Goal: Task Accomplishment & Management: Manage account settings

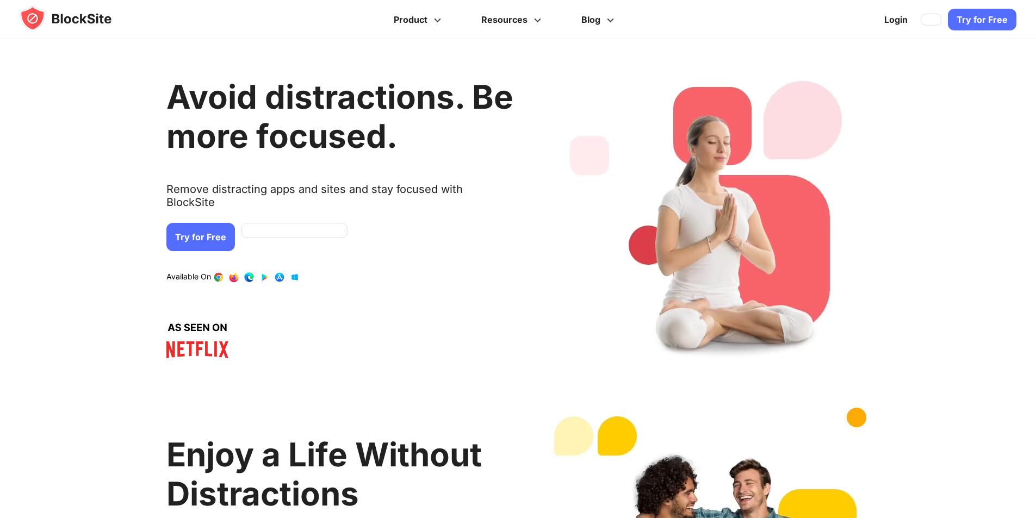
click at [208, 223] on link "Try for Free" at bounding box center [200, 237] width 68 height 28
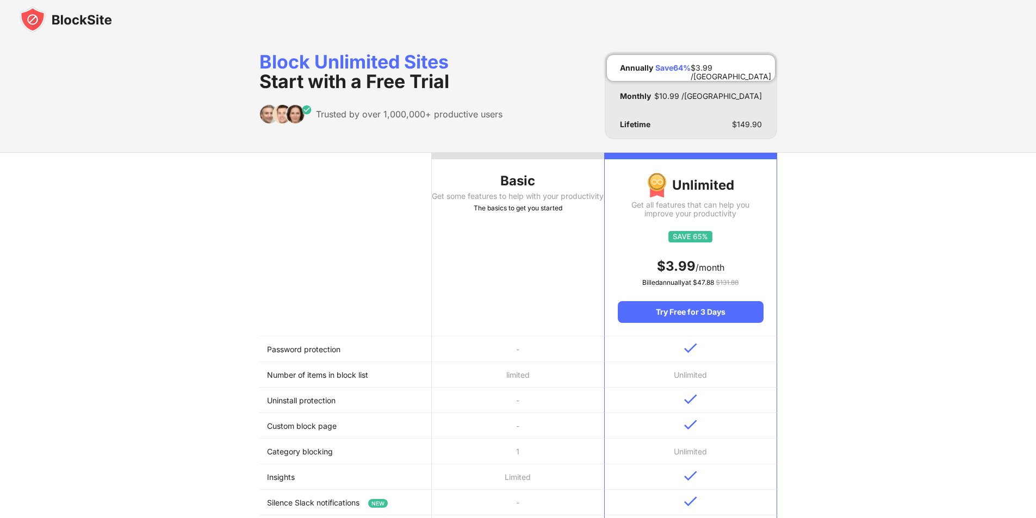
click at [514, 181] on div "Basic" at bounding box center [518, 180] width 172 height 17
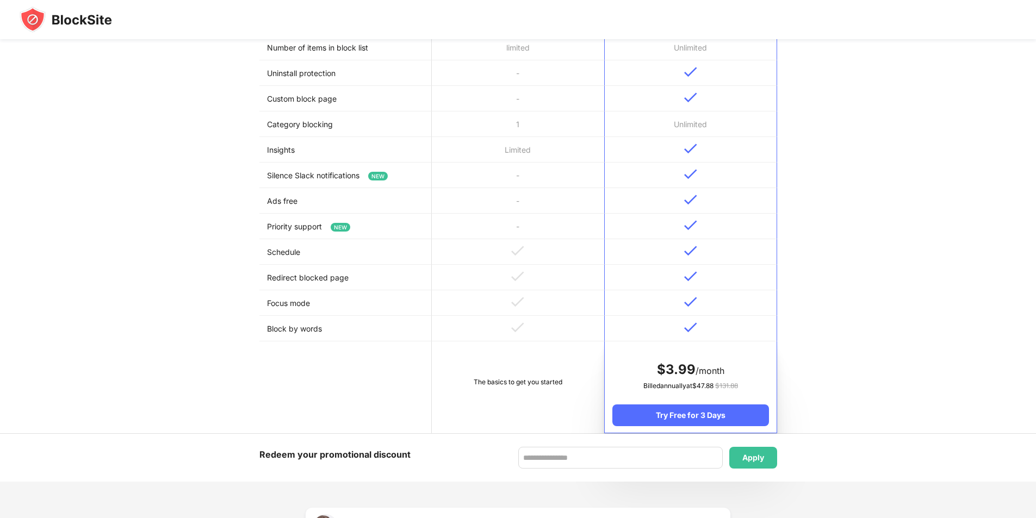
scroll to position [381, 0]
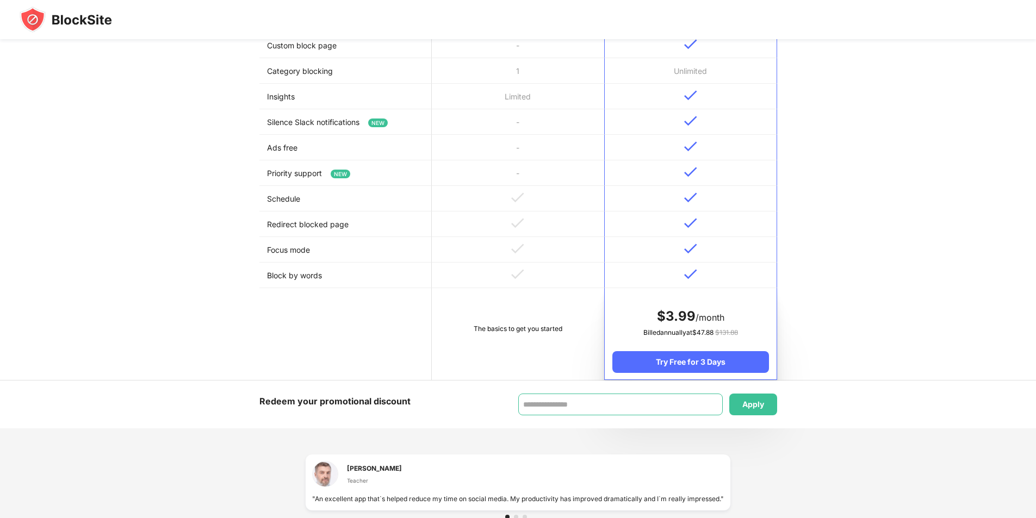
drag, startPoint x: 531, startPoint y: 406, endPoint x: 524, endPoint y: 302, distance: 104.0
click at [531, 404] on input at bounding box center [620, 405] width 204 height 22
click at [524, 301] on td "The basics to get you started" at bounding box center [518, 334] width 172 height 92
click at [518, 322] on td "The basics to get you started" at bounding box center [518, 334] width 172 height 92
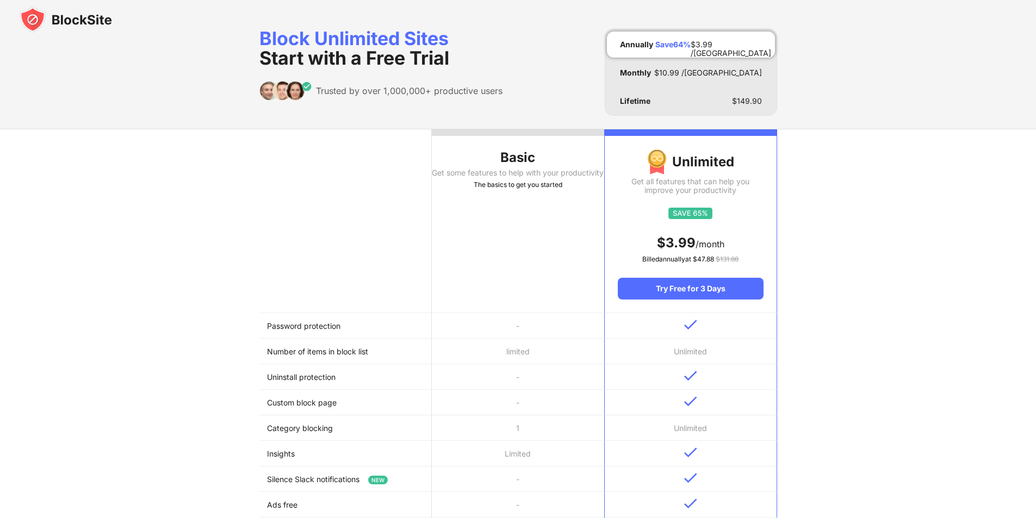
scroll to position [0, 0]
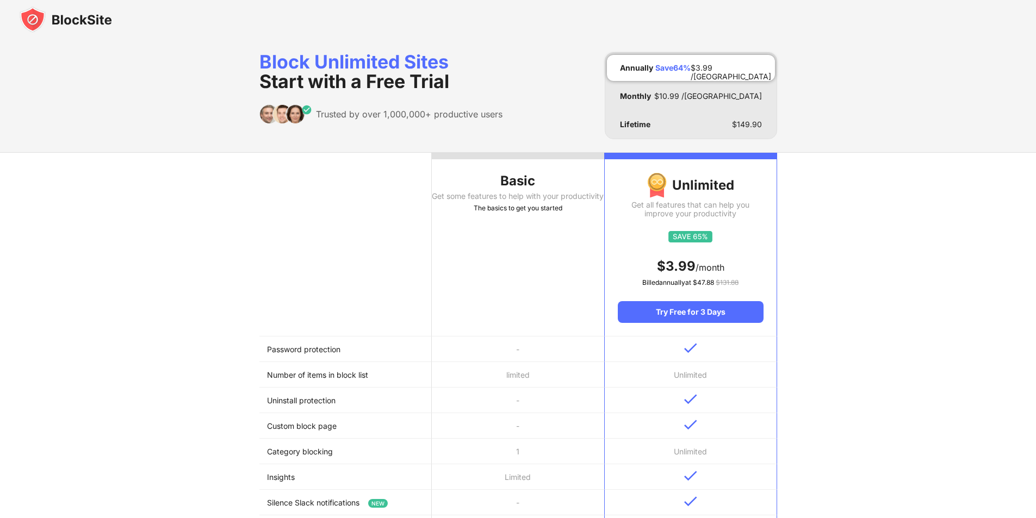
click at [560, 201] on div "Get some features to help with your productivity" at bounding box center [518, 196] width 172 height 9
click at [555, 186] on div "Basic" at bounding box center [518, 180] width 172 height 17
click at [683, 228] on div "Unlimited Get all features that can help you improve your productivity $ 3.99 /…" at bounding box center [690, 241] width 171 height 164
click at [488, 227] on th "Basic Get some features to help with your productivity The basics to get you st…" at bounding box center [518, 245] width 172 height 184
drag, startPoint x: 490, startPoint y: 226, endPoint x: 499, endPoint y: 279, distance: 54.0
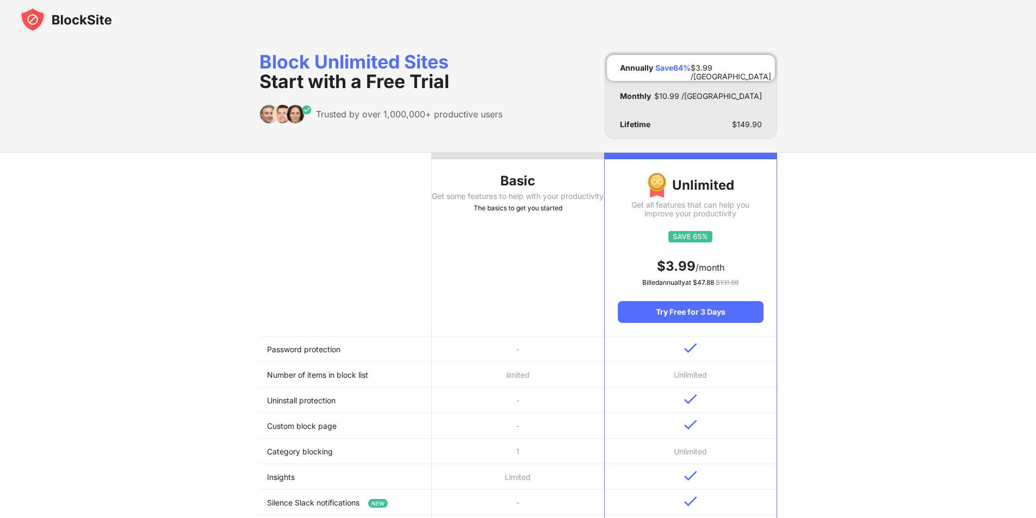
click at [491, 225] on th "Basic Get some features to help with your productivity The basics to get you st…" at bounding box center [518, 245] width 172 height 184
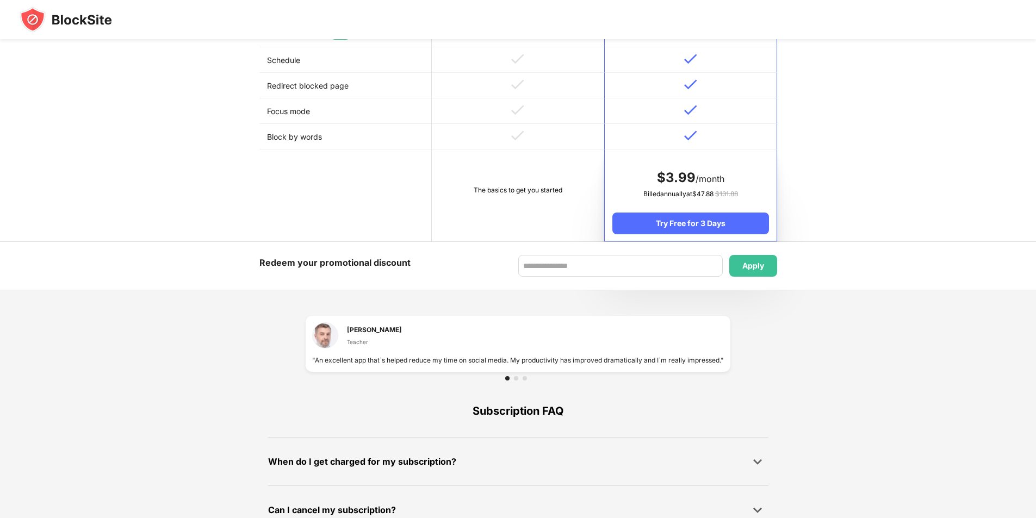
scroll to position [596, 0]
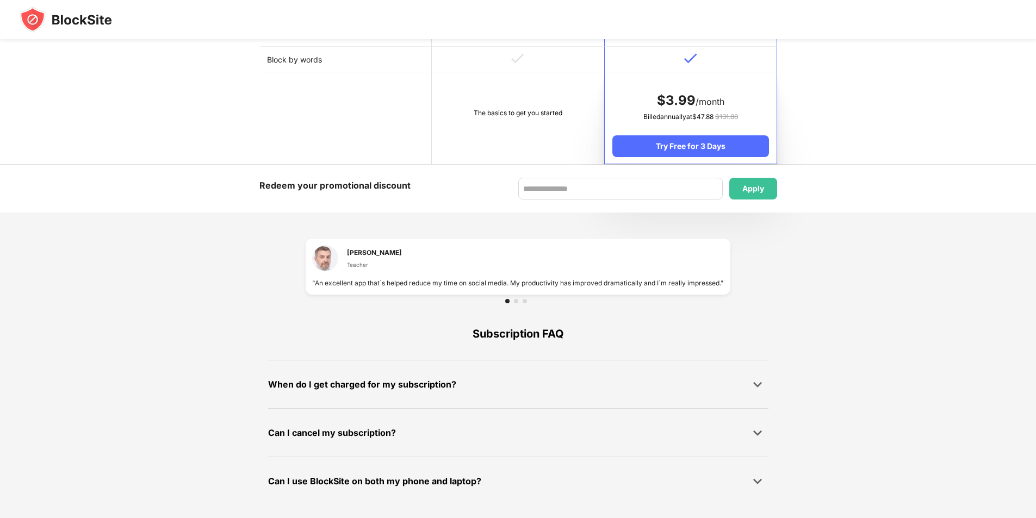
click at [531, 114] on div "The basics to get you started" at bounding box center [517, 113] width 157 height 11
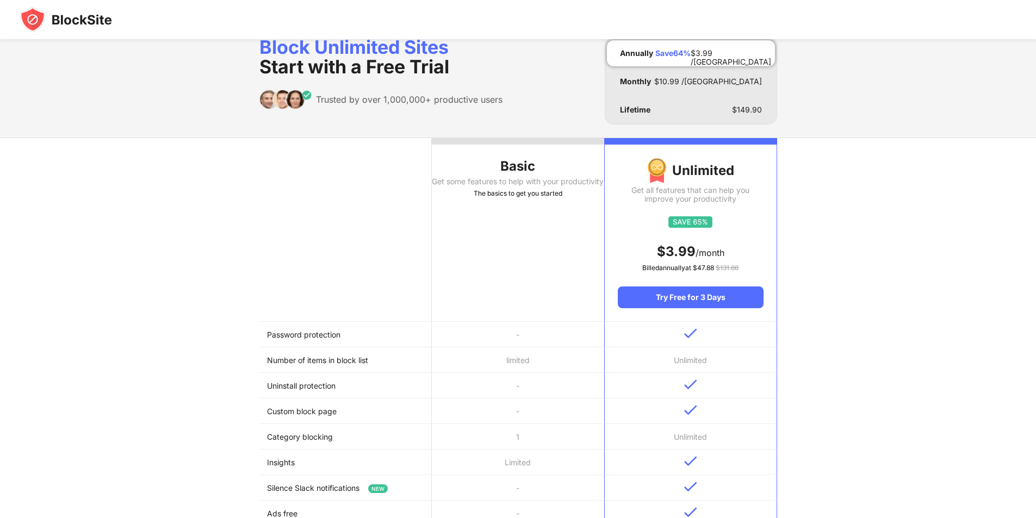
scroll to position [0, 0]
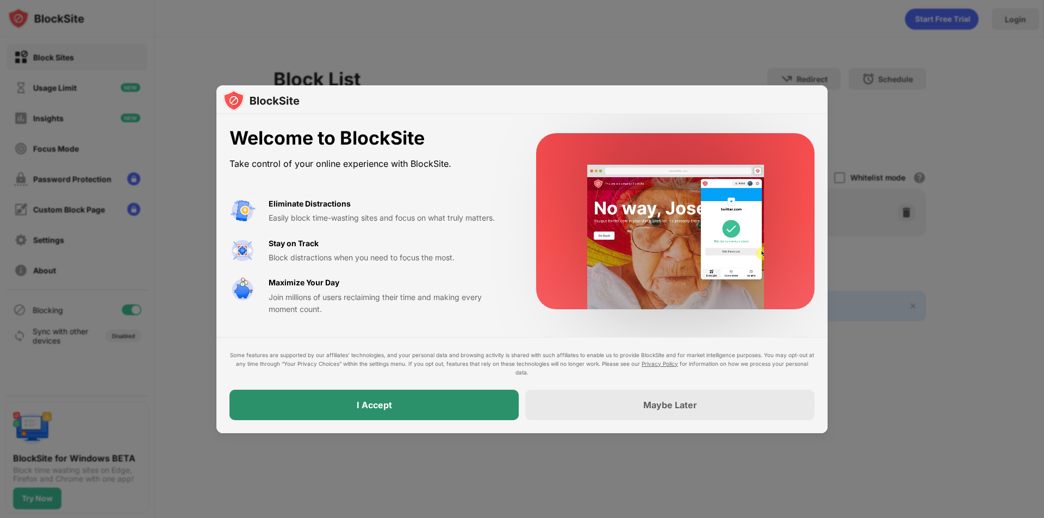
click at [479, 396] on div "I Accept" at bounding box center [373, 405] width 289 height 30
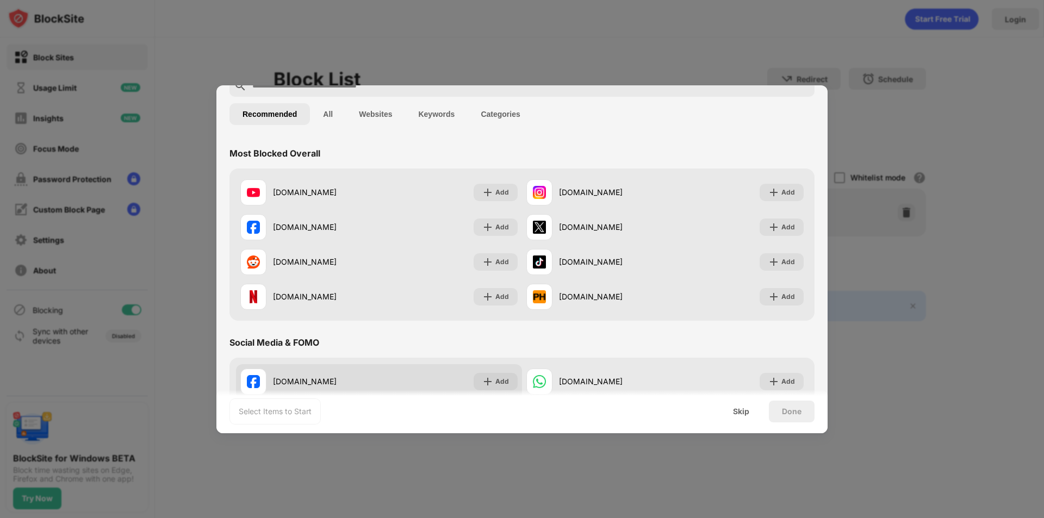
scroll to position [163, 0]
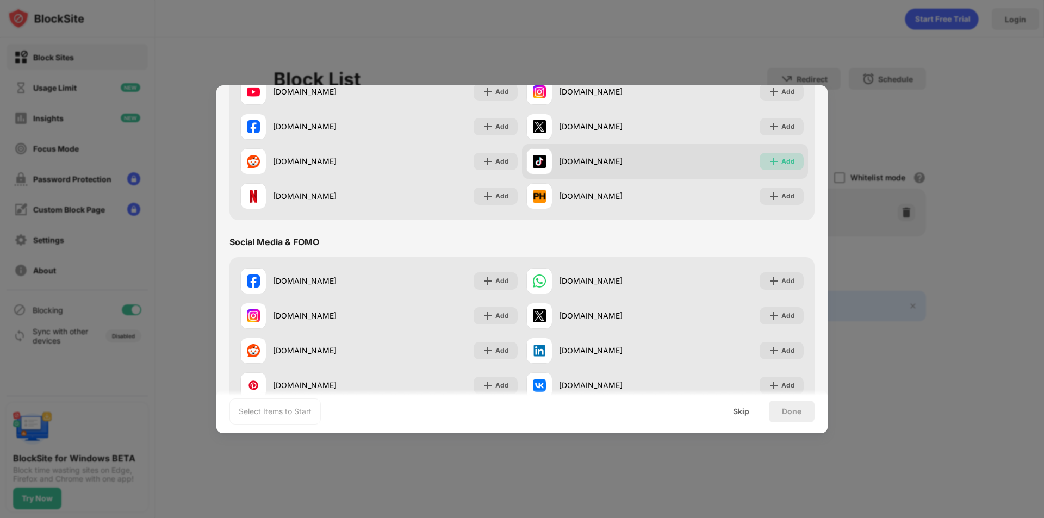
click at [781, 156] on div "Add" at bounding box center [788, 161] width 14 height 11
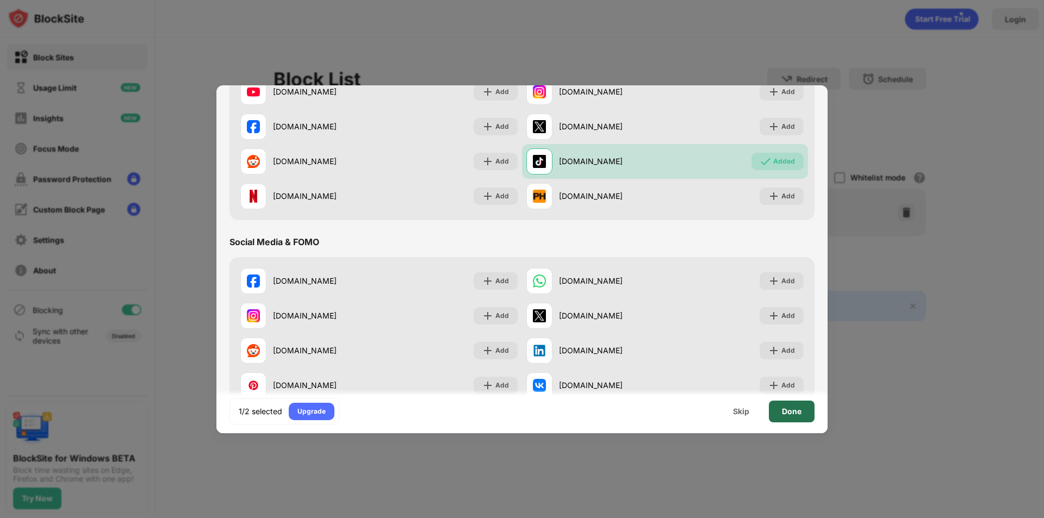
click at [798, 409] on div "Done" at bounding box center [792, 411] width 20 height 9
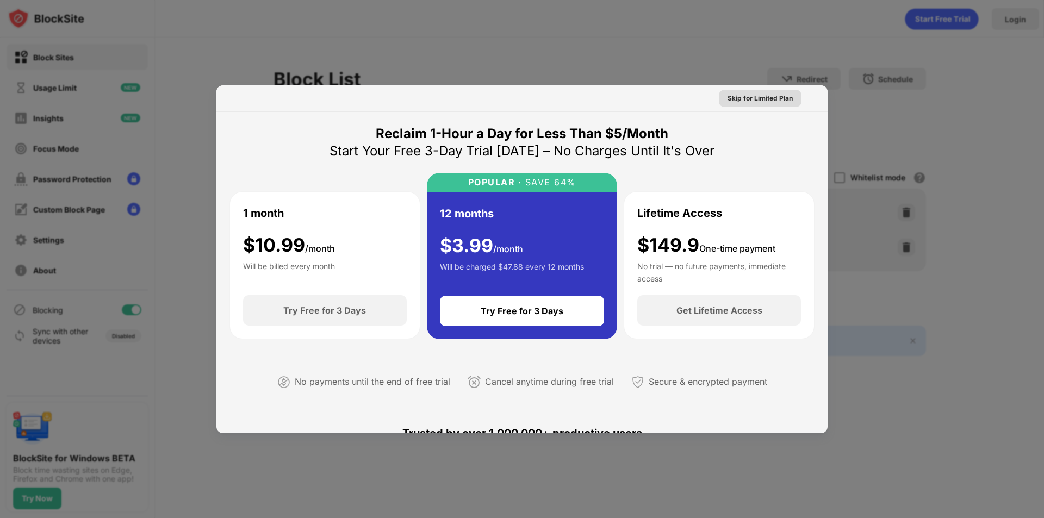
click at [763, 102] on div "Skip for Limited Plan" at bounding box center [759, 98] width 65 height 11
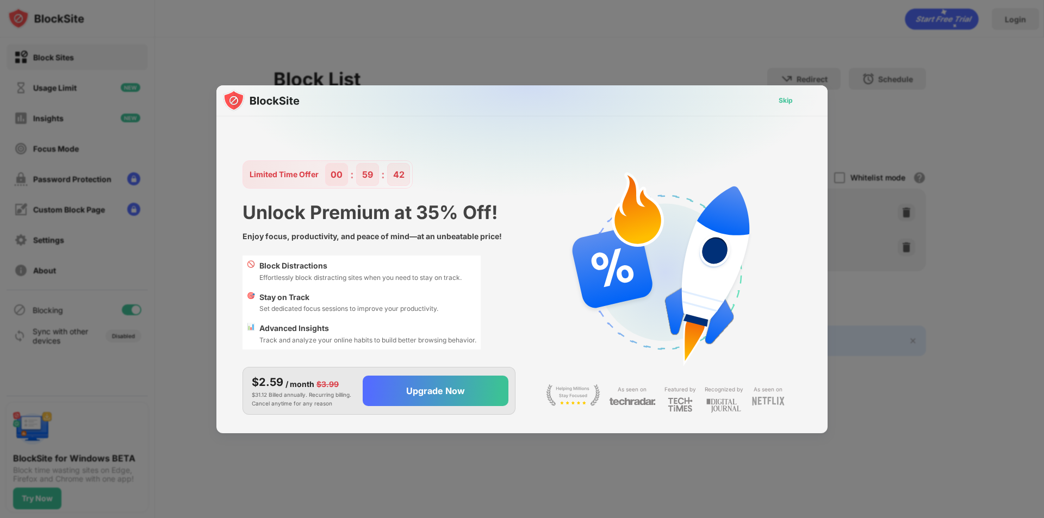
click at [778, 92] on div "Skip" at bounding box center [786, 100] width 32 height 17
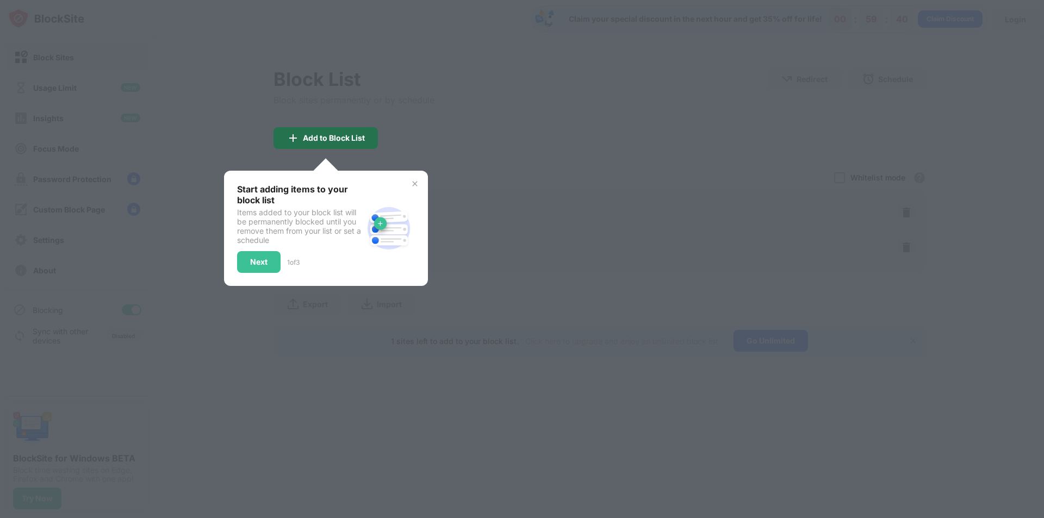
click at [359, 136] on div "Add to Block List" at bounding box center [334, 138] width 62 height 9
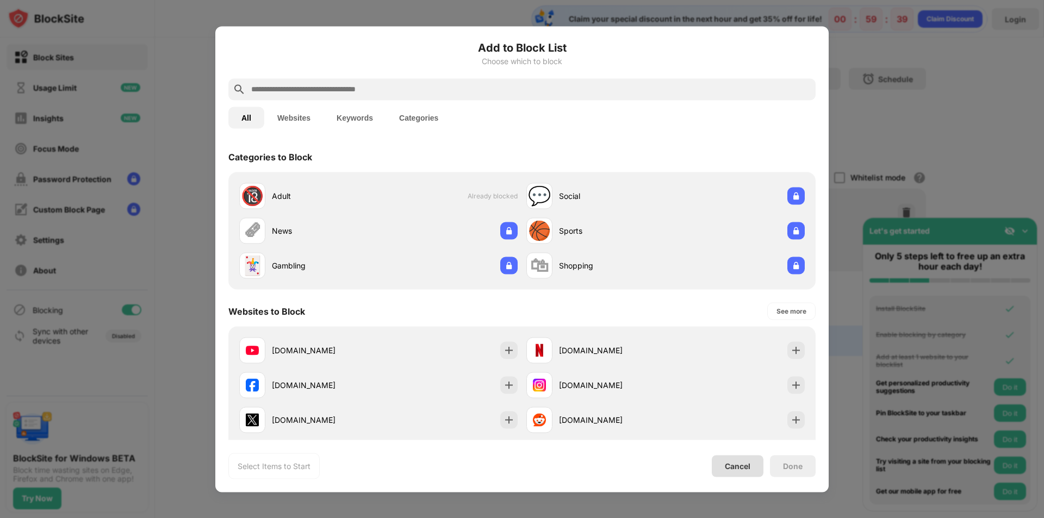
click at [728, 458] on div "Cancel" at bounding box center [738, 466] width 52 height 22
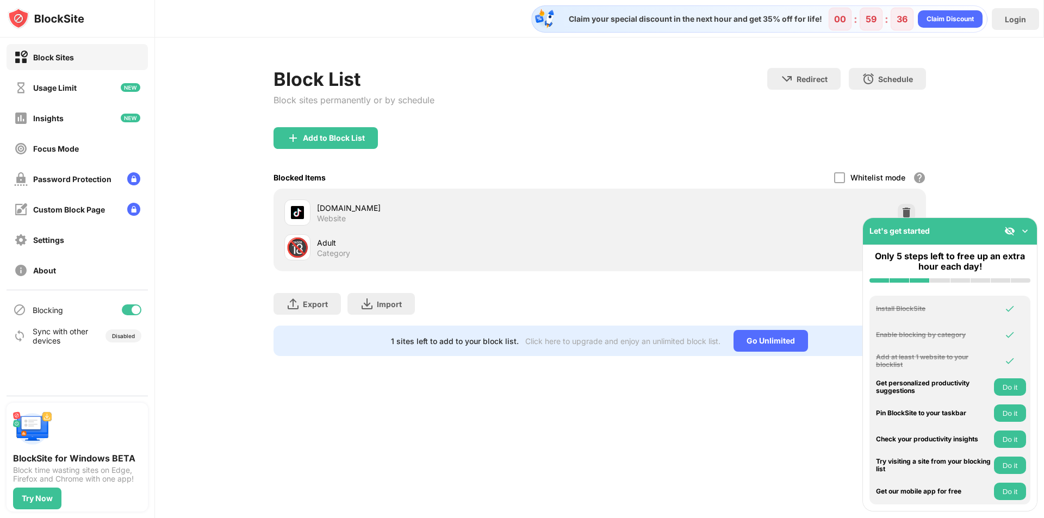
click at [1021, 226] on img at bounding box center [1024, 231] width 11 height 11
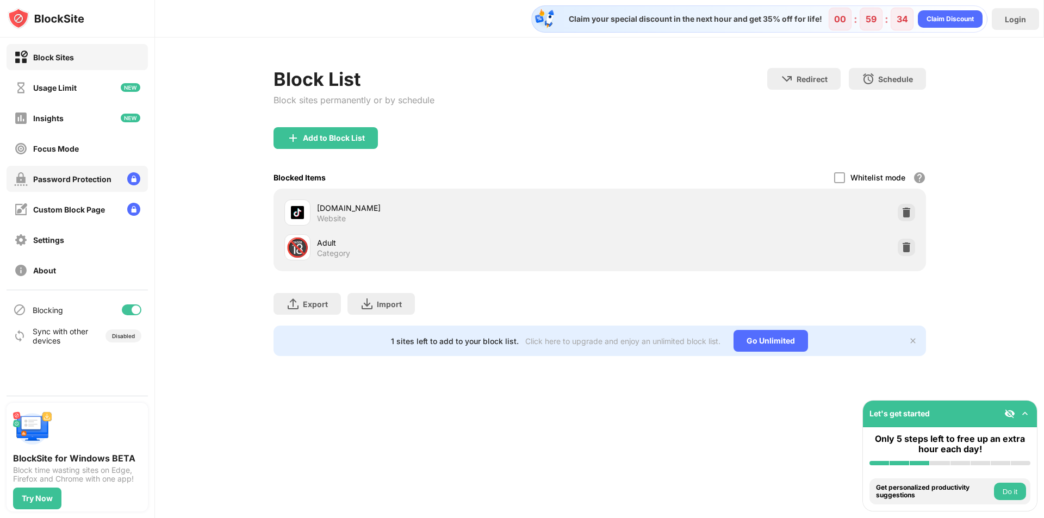
click at [94, 183] on div "Password Protection" at bounding box center [72, 179] width 78 height 9
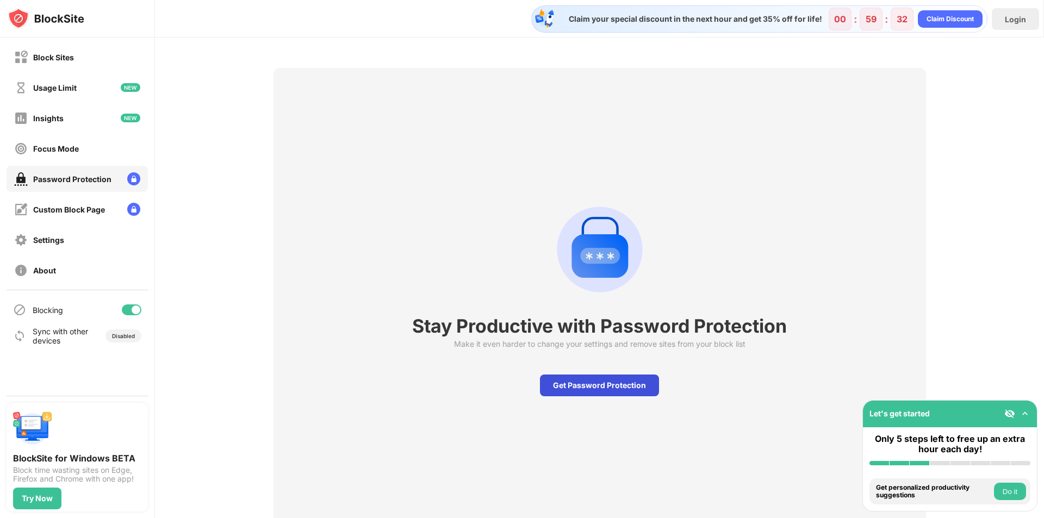
click at [602, 392] on div "Get Password Protection" at bounding box center [599, 386] width 119 height 22
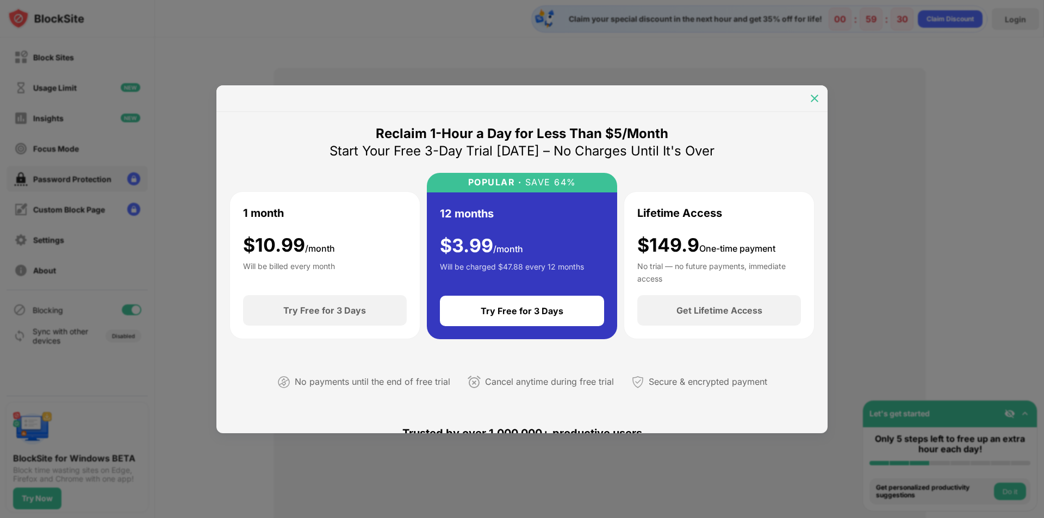
click at [819, 94] on img at bounding box center [814, 98] width 11 height 11
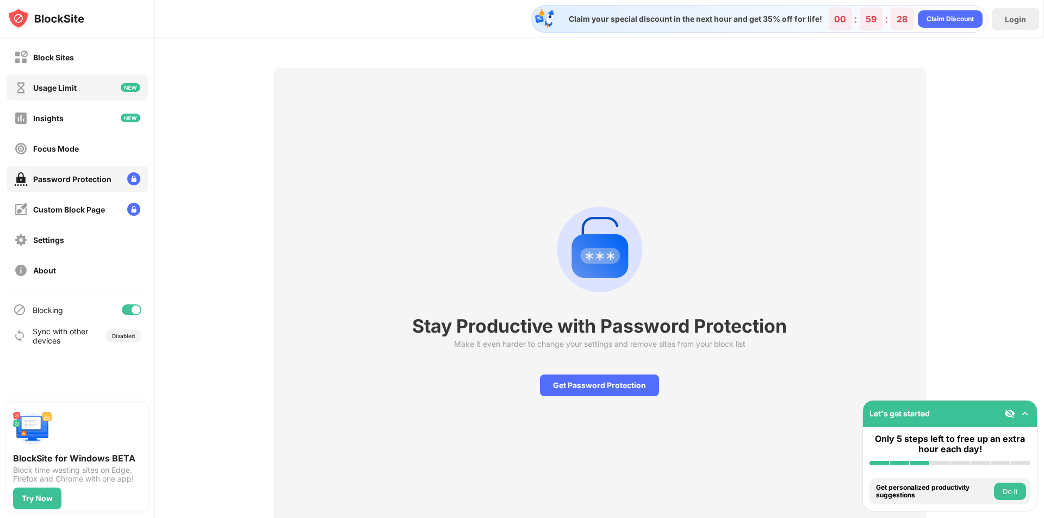
click at [85, 88] on div "Usage Limit" at bounding box center [77, 87] width 141 height 26
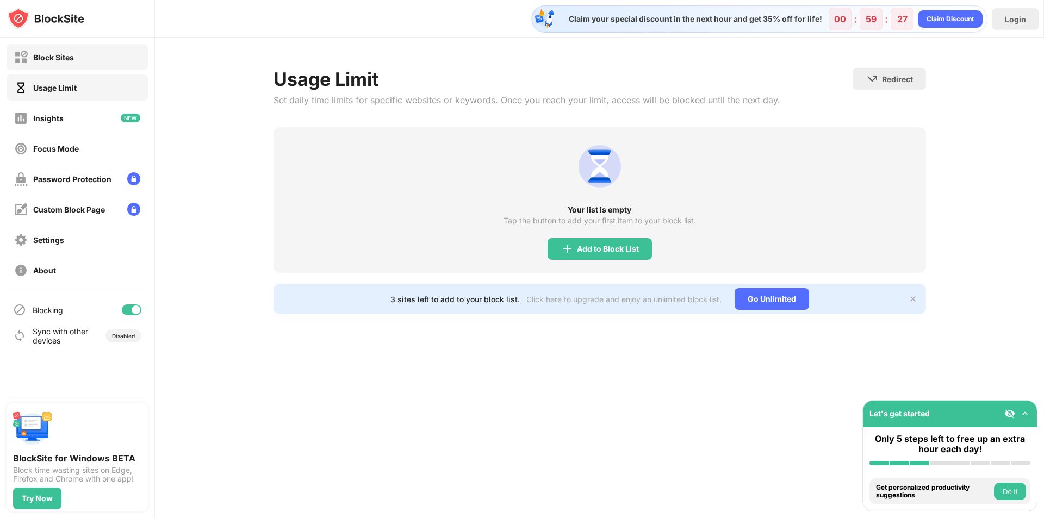
click at [82, 65] on div "Block Sites" at bounding box center [77, 57] width 141 height 26
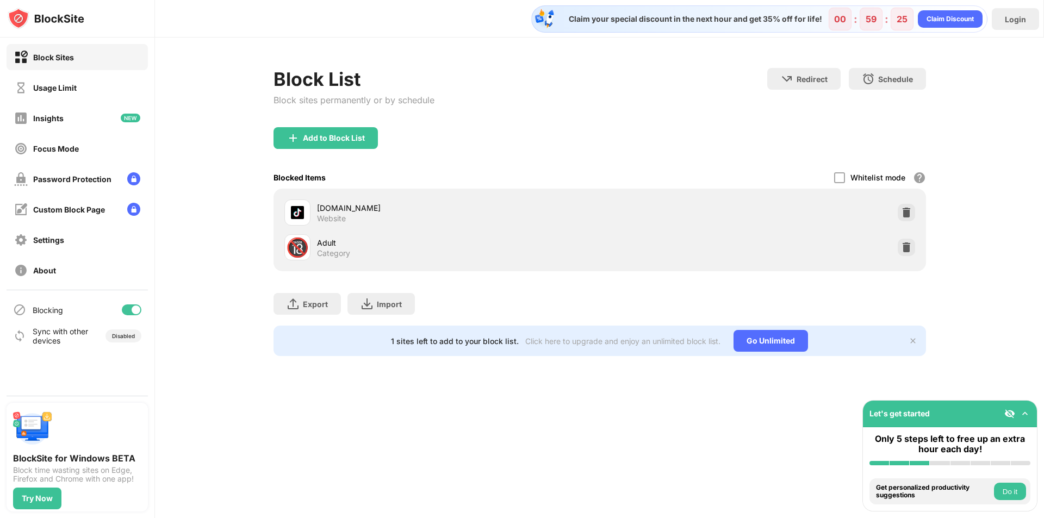
click at [335, 205] on div "tiktok.com" at bounding box center [458, 207] width 283 height 11
click at [58, 138] on div "Focus Mode" at bounding box center [77, 148] width 141 height 26
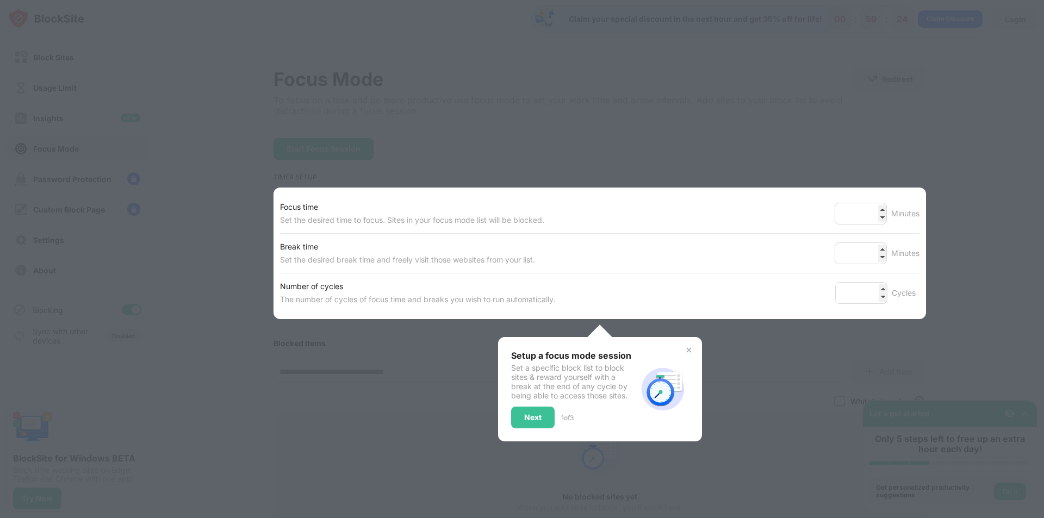
click at [57, 122] on div at bounding box center [522, 259] width 1044 height 518
click at [57, 115] on div at bounding box center [522, 259] width 1044 height 518
click at [535, 417] on div "Next" at bounding box center [532, 417] width 17 height 9
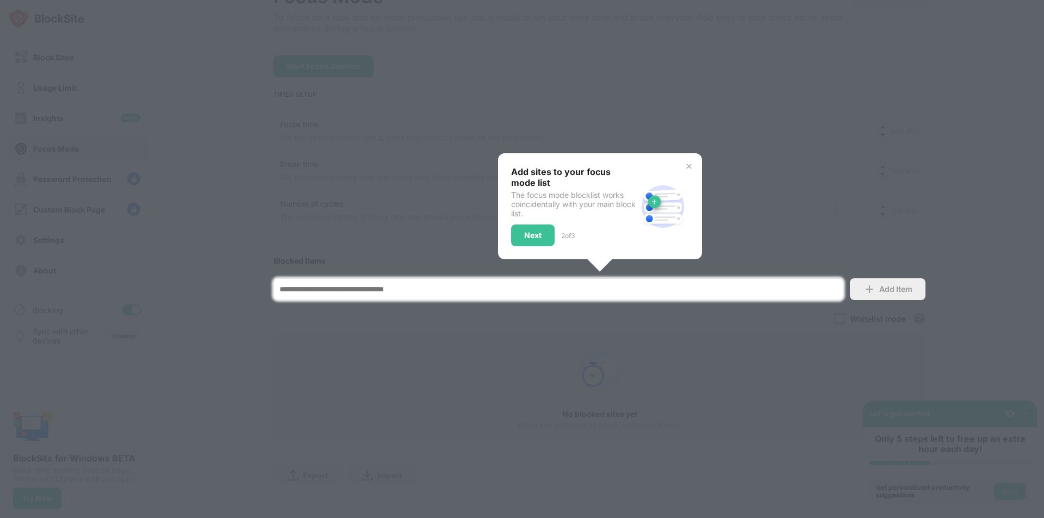
scroll to position [100, 0]
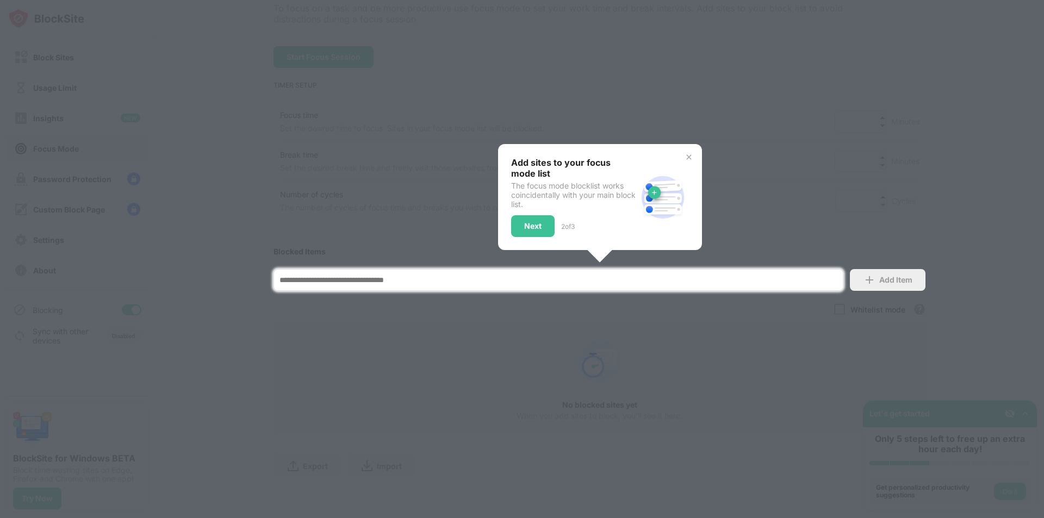
drag, startPoint x: 580, startPoint y: 341, endPoint x: 596, endPoint y: 334, distance: 18.5
click at [582, 341] on div at bounding box center [522, 259] width 1044 height 518
click at [540, 225] on div "Next" at bounding box center [532, 226] width 43 height 22
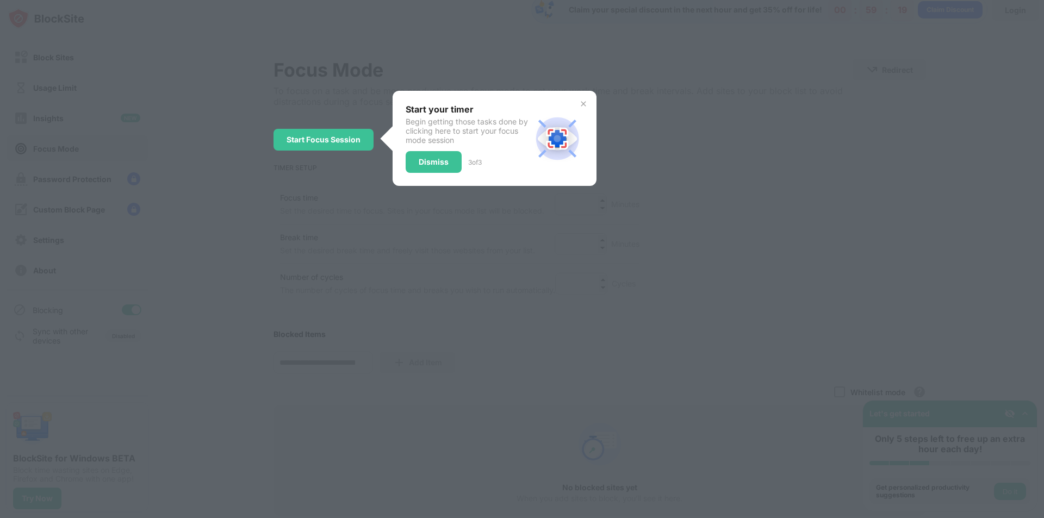
scroll to position [0, 0]
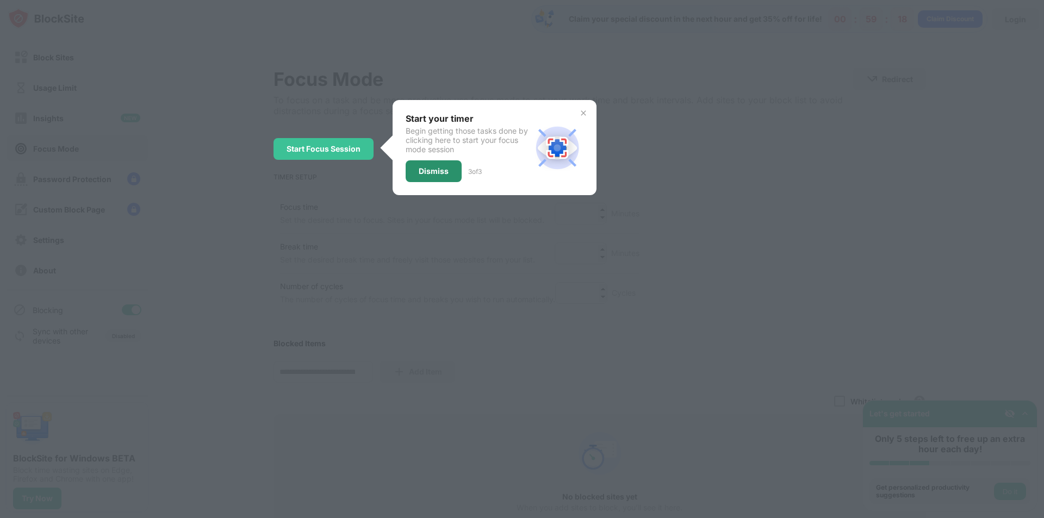
click at [440, 172] on div "Dismiss" at bounding box center [434, 171] width 30 height 9
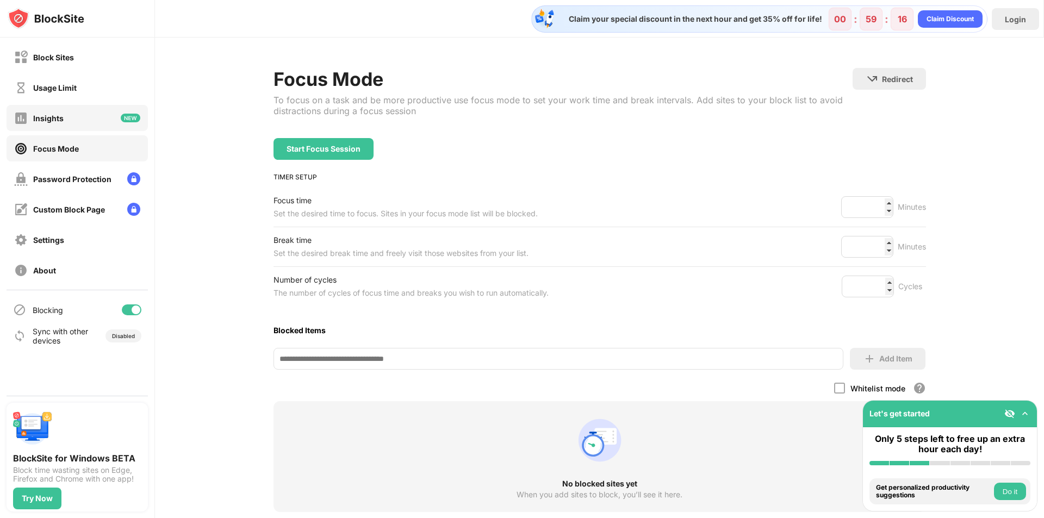
click at [74, 129] on div "Insights" at bounding box center [77, 118] width 141 height 26
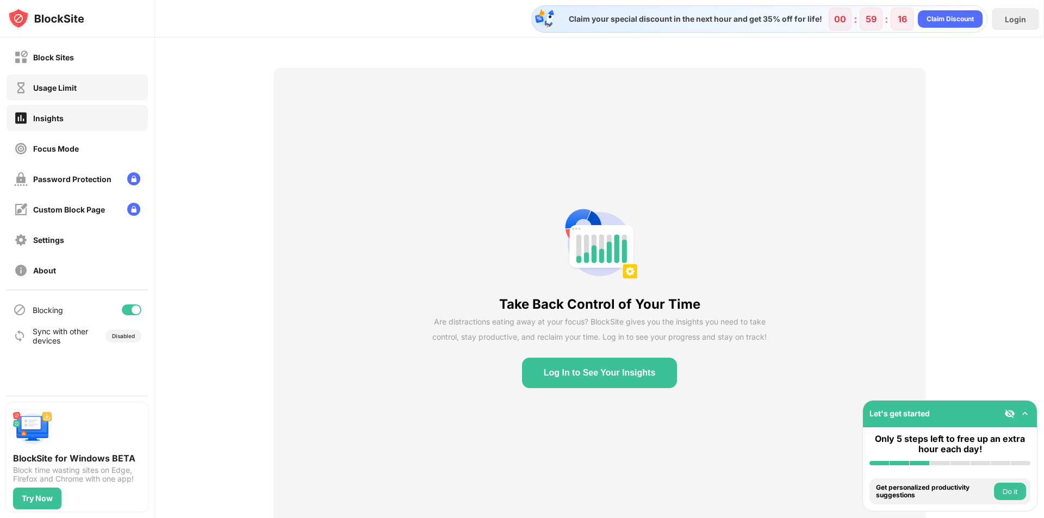
click at [74, 87] on div "Usage Limit" at bounding box center [54, 87] width 43 height 9
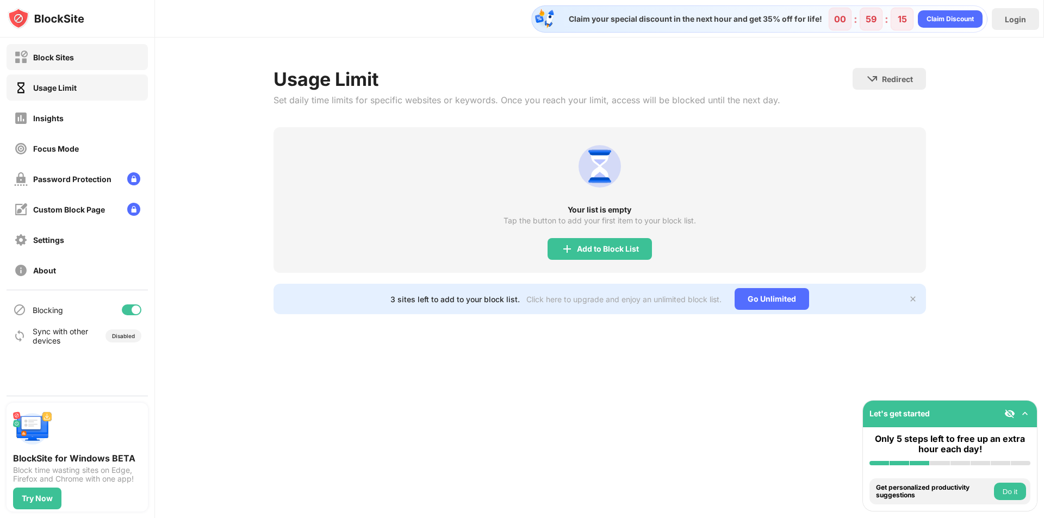
click at [73, 60] on div "Block Sites" at bounding box center [53, 57] width 41 height 9
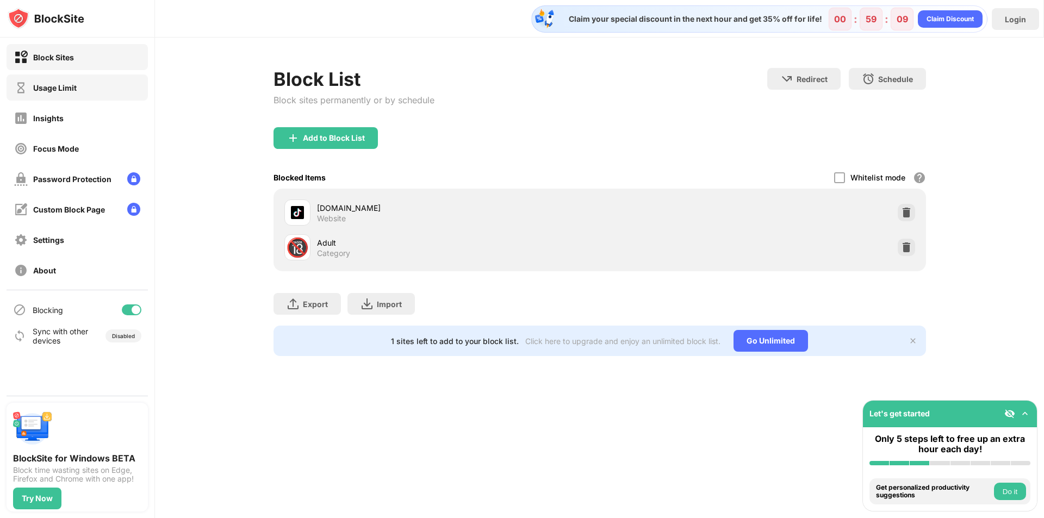
click at [66, 100] on div "Usage Limit" at bounding box center [77, 87] width 141 height 26
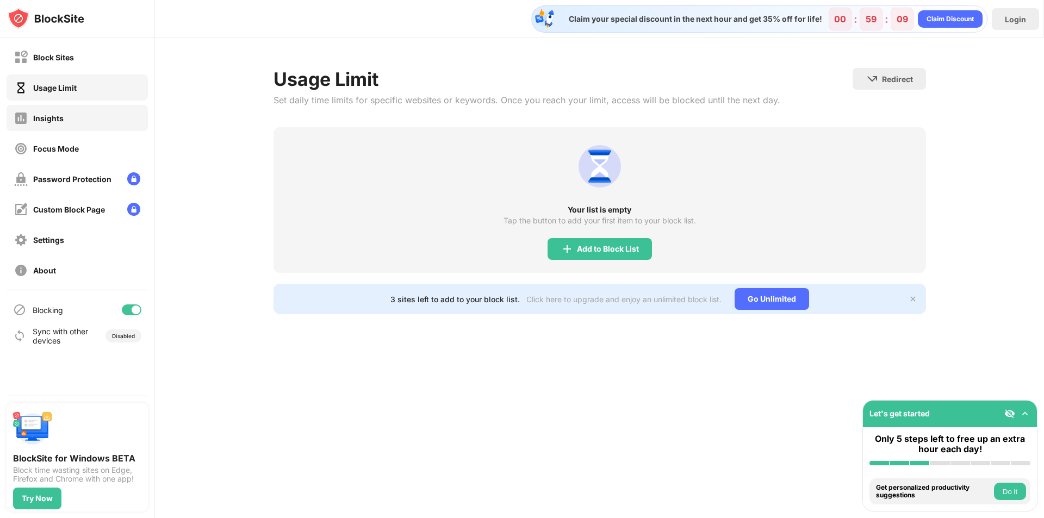
click at [70, 114] on div "Insights" at bounding box center [77, 118] width 141 height 26
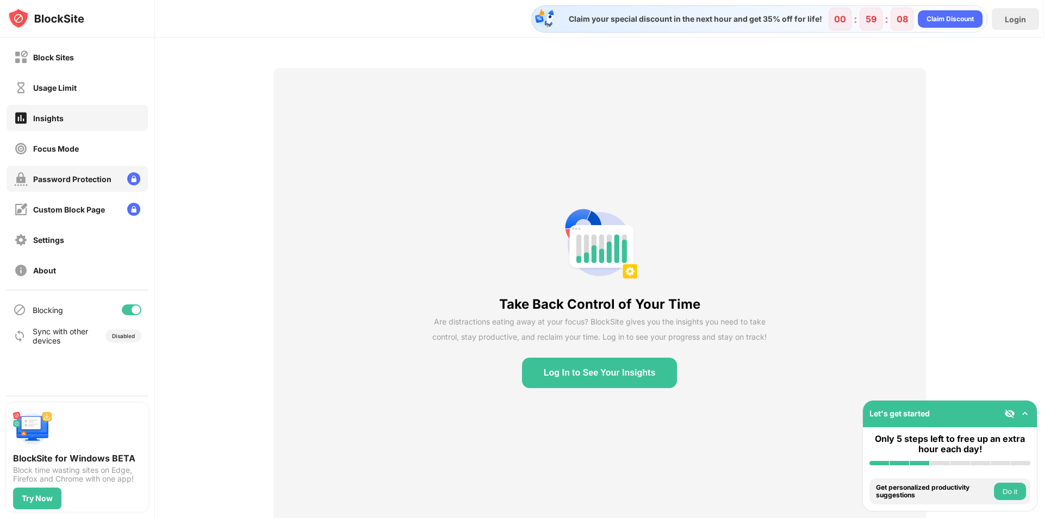
click at [84, 167] on div "Password Protection" at bounding box center [77, 179] width 141 height 26
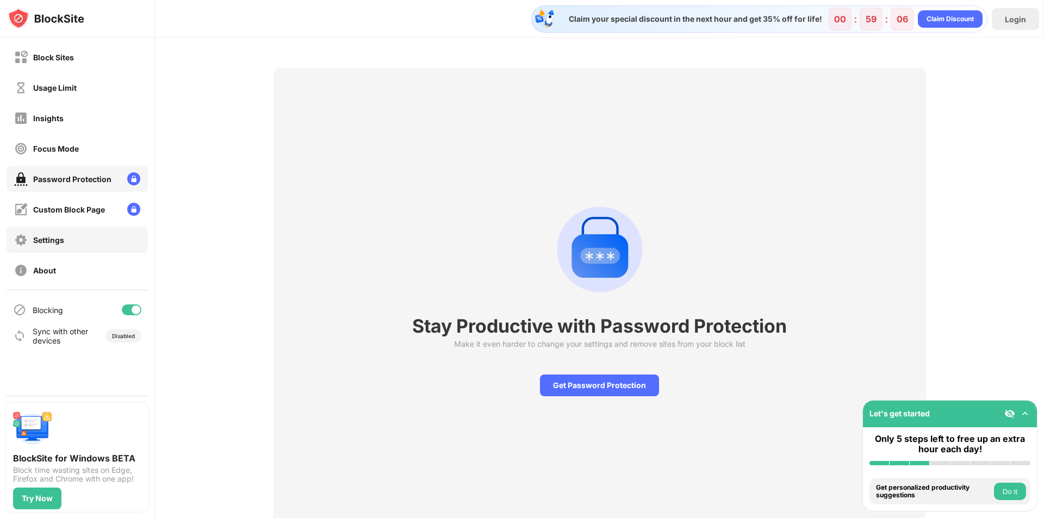
click at [58, 231] on div "Settings" at bounding box center [77, 240] width 141 height 26
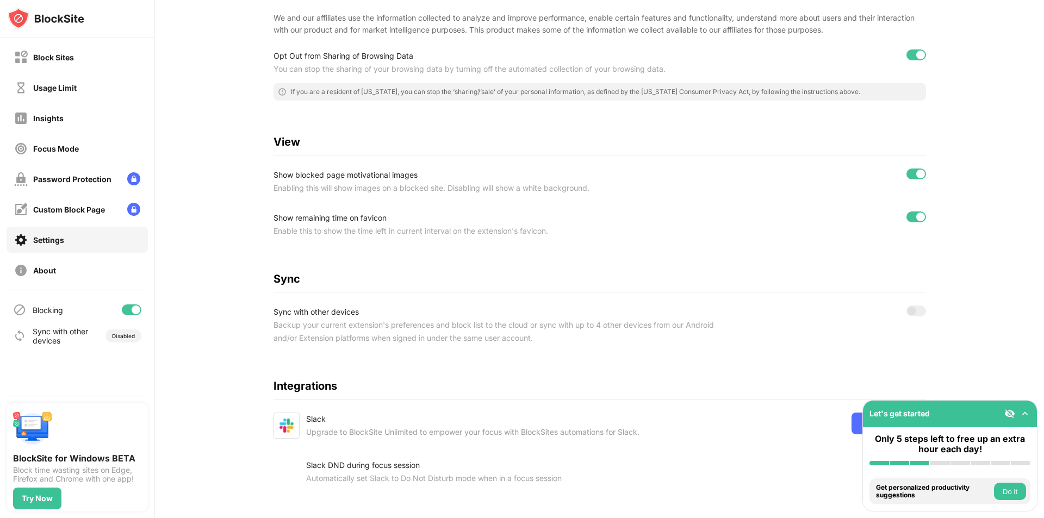
scroll to position [258, 0]
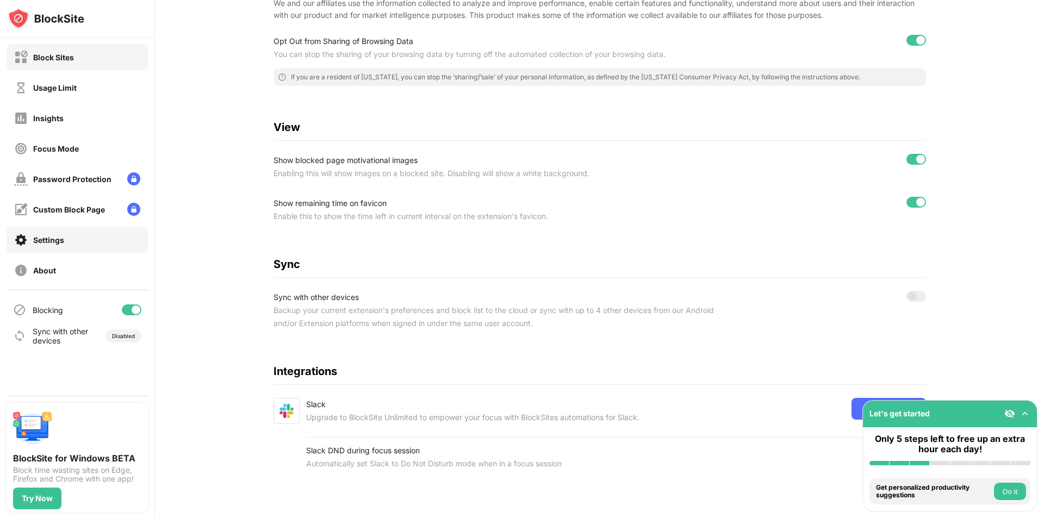
click at [82, 58] on div "Block Sites" at bounding box center [77, 57] width 141 height 26
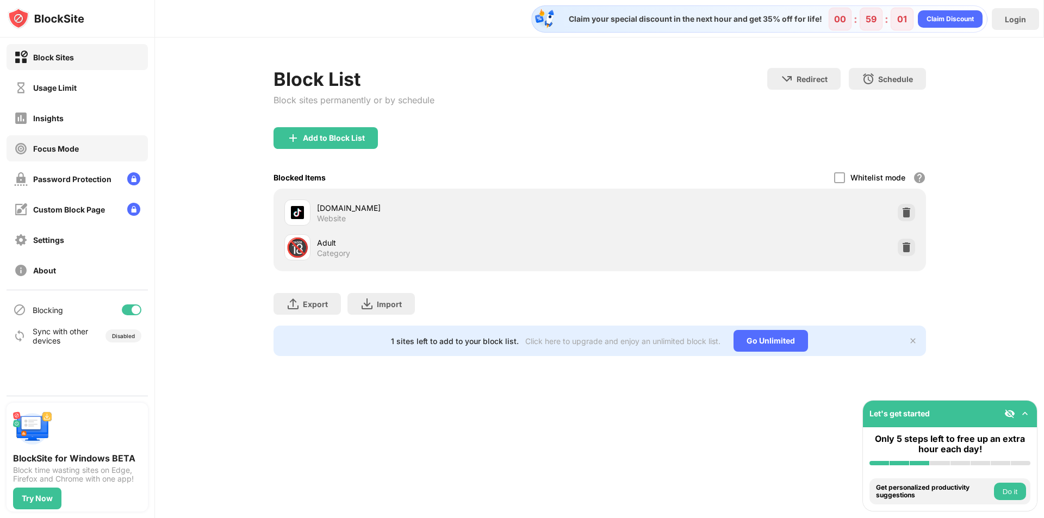
click at [80, 150] on div "Focus Mode" at bounding box center [77, 148] width 141 height 26
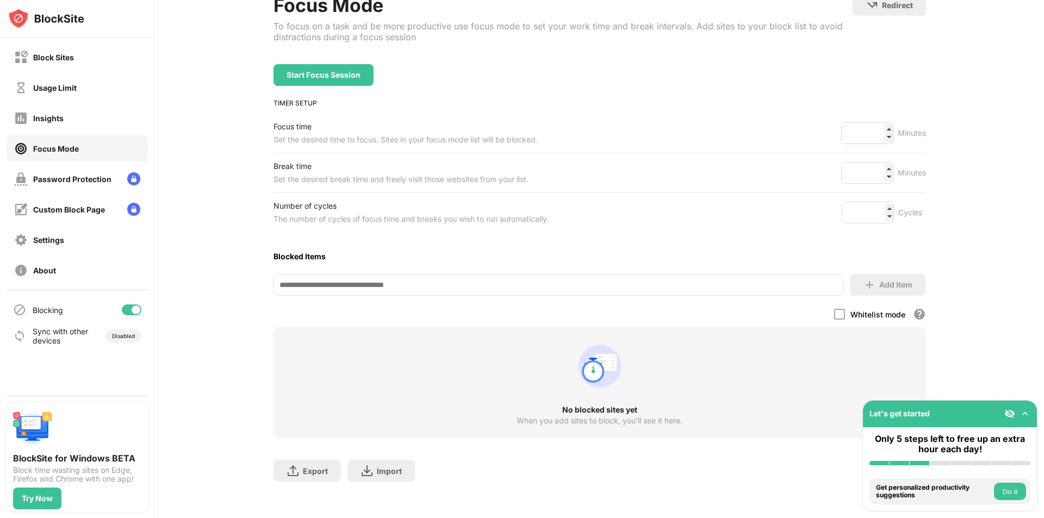
scroll to position [87, 0]
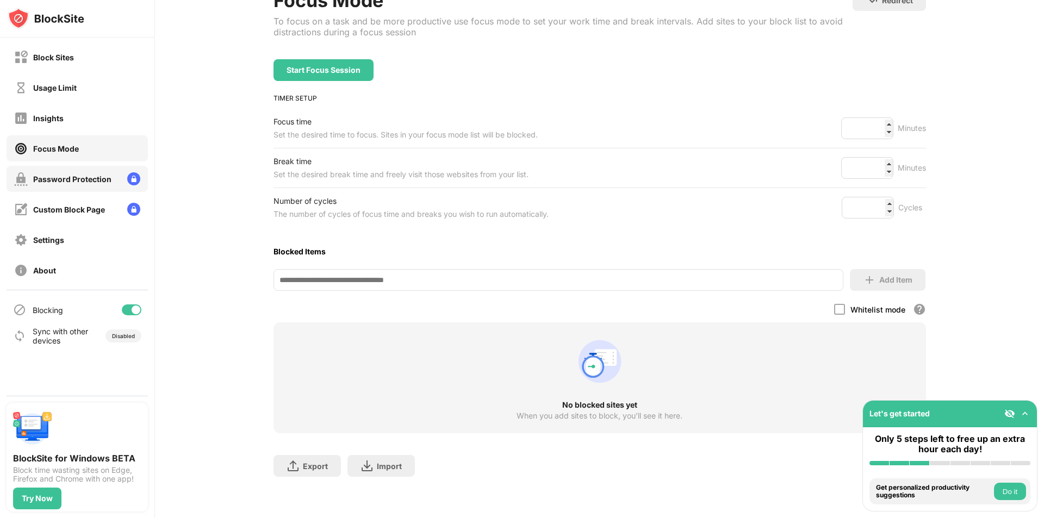
click at [88, 171] on div "Password Protection" at bounding box center [77, 179] width 141 height 26
